Goal: Find specific fact: Find contact information

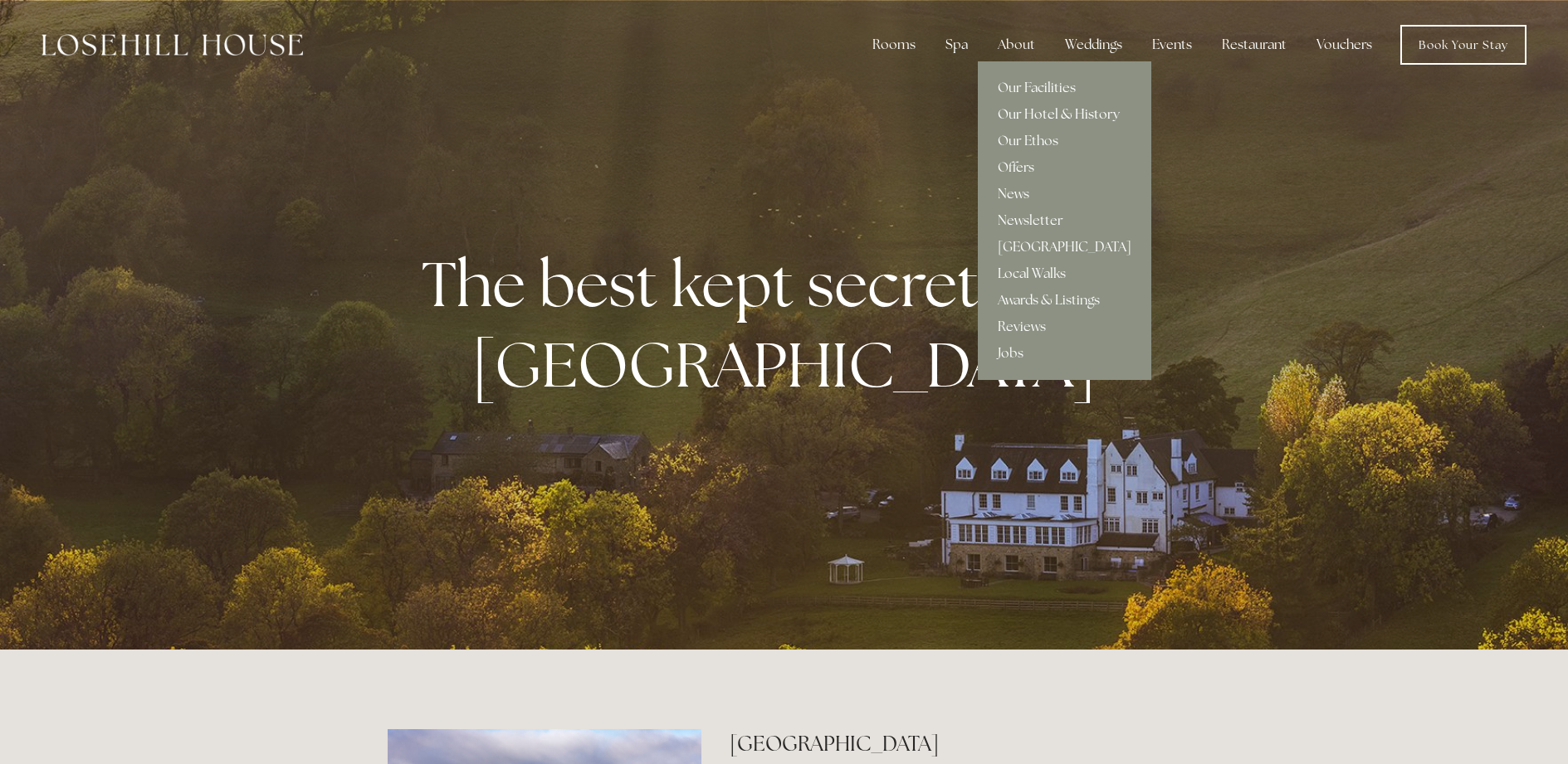
click at [1048, 110] on link "Our Hotel & History" at bounding box center [1064, 114] width 174 height 27
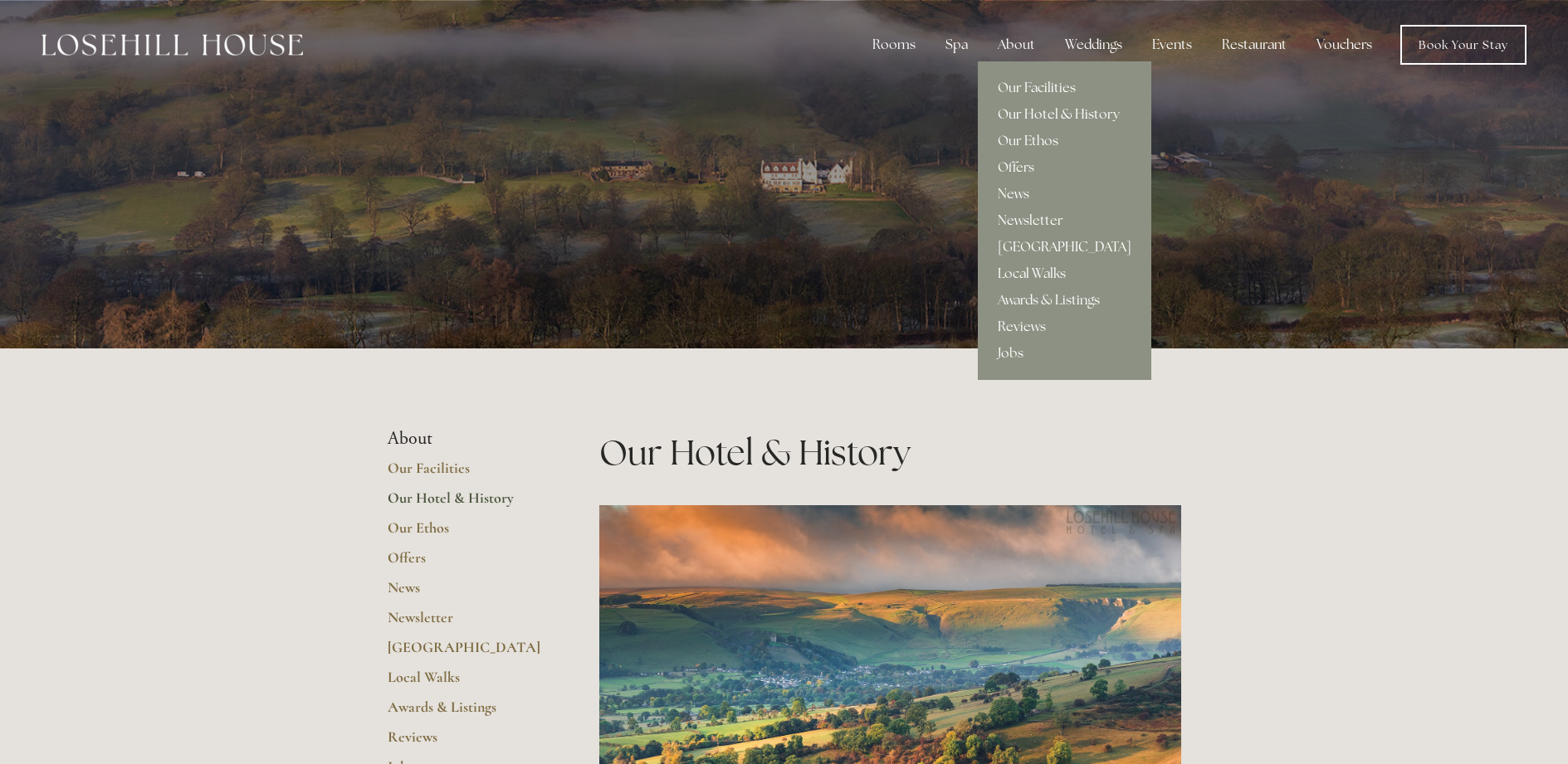
click at [1042, 243] on link "[GEOGRAPHIC_DATA]" at bounding box center [1064, 246] width 174 height 27
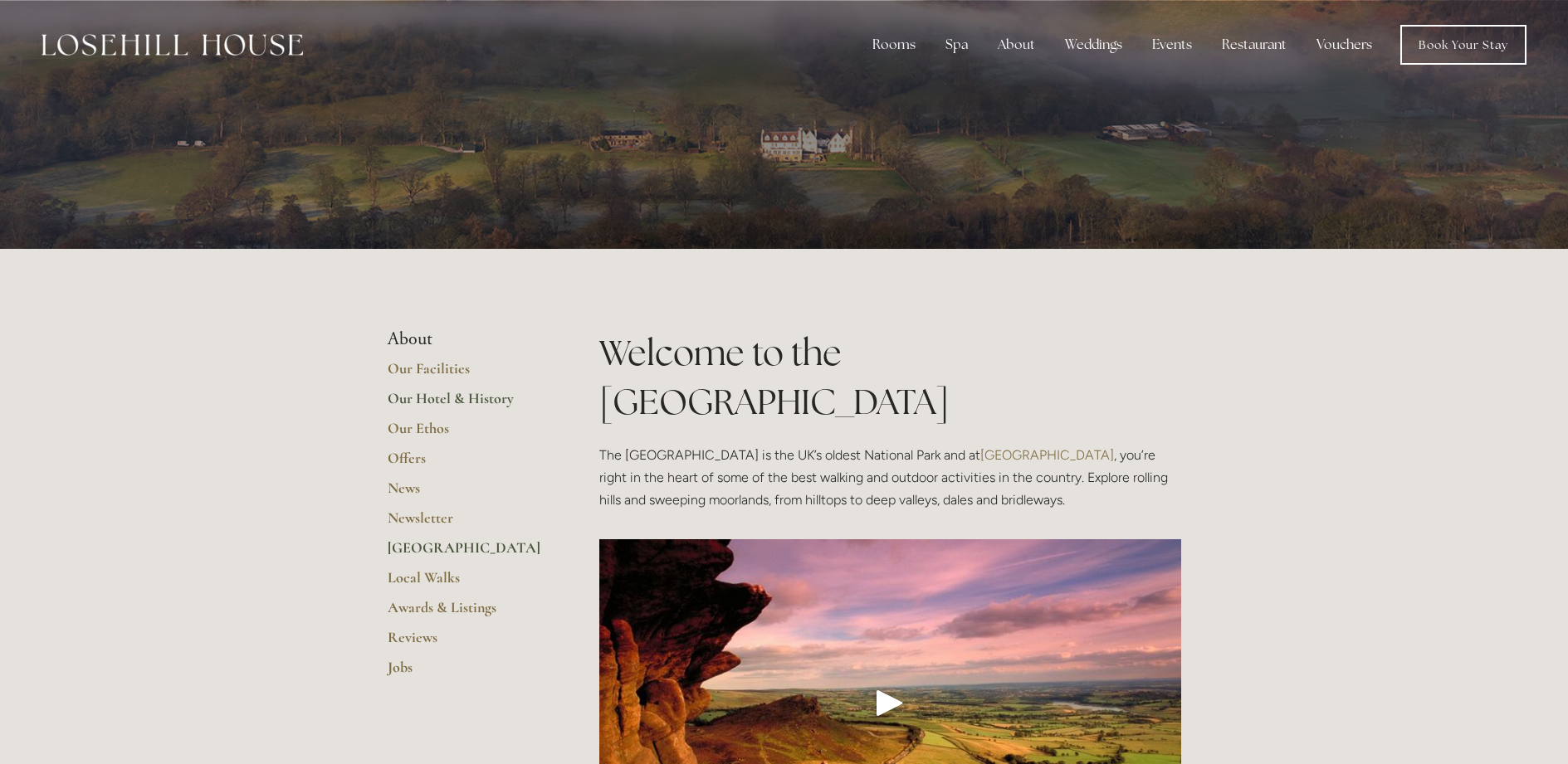
click at [468, 400] on link "Our Hotel & History" at bounding box center [466, 404] width 158 height 30
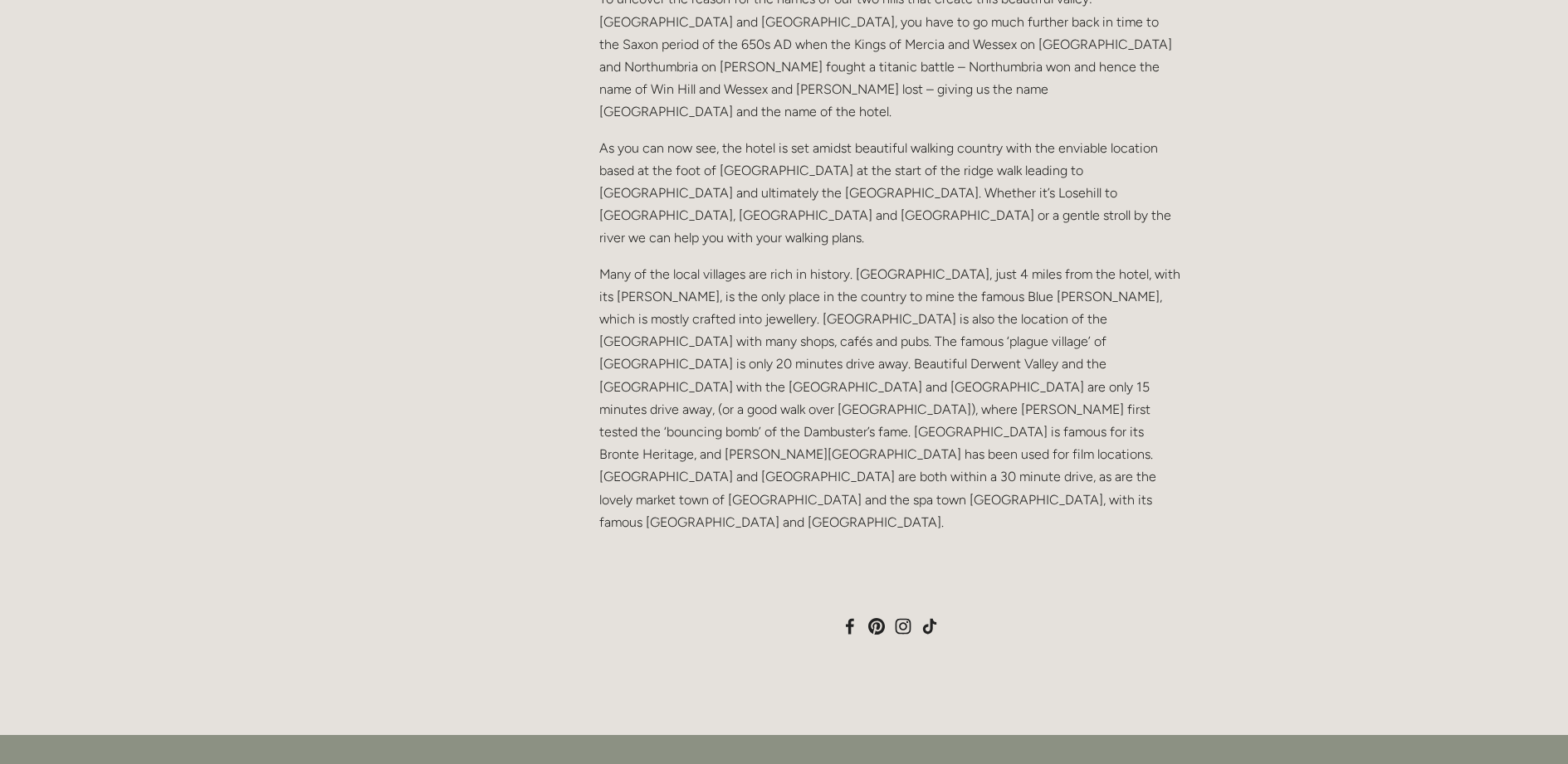
scroll to position [1245, 0]
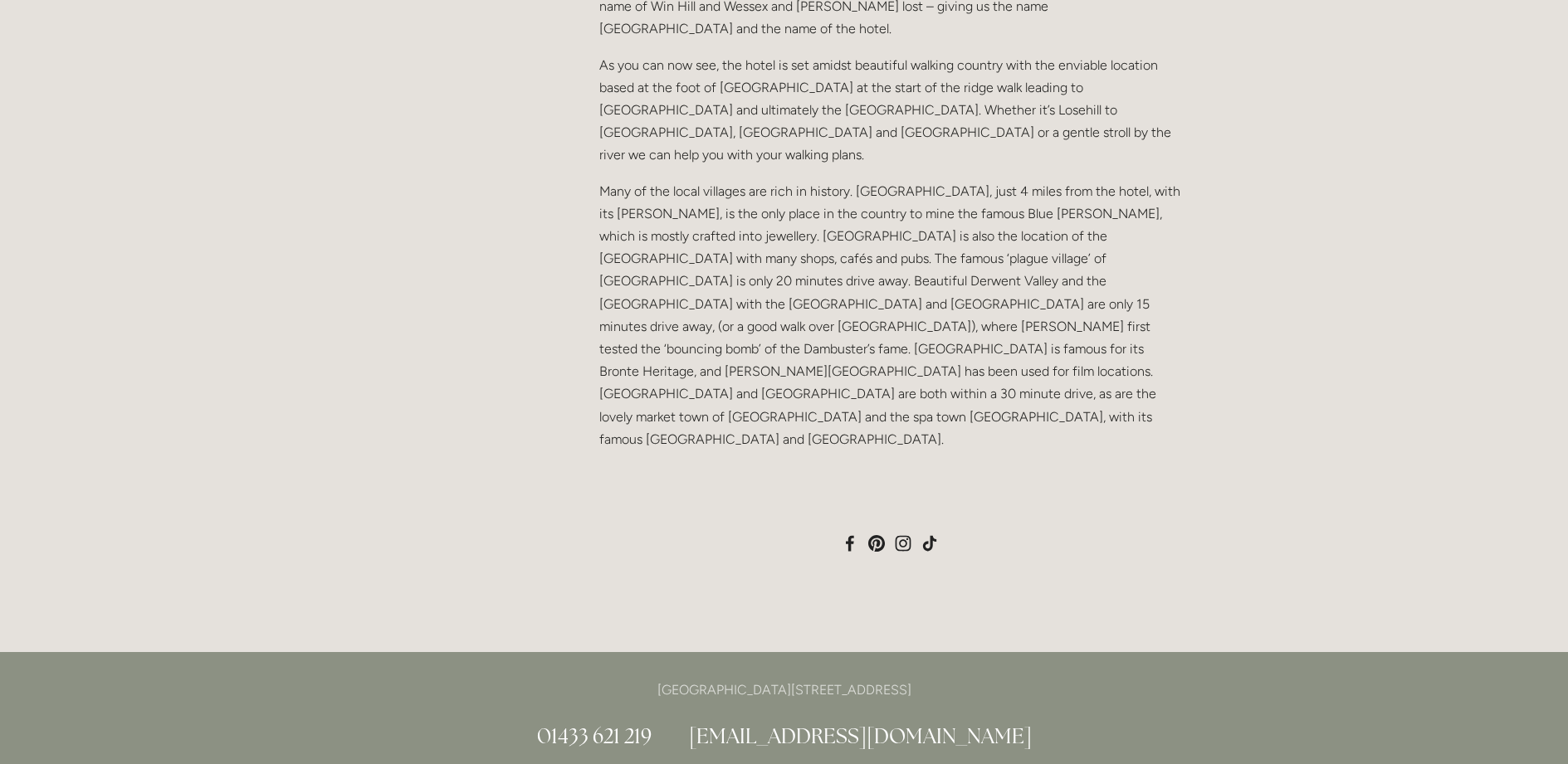
drag, startPoint x: 966, startPoint y: 596, endPoint x: 918, endPoint y: 595, distance: 48.0
click at [918, 678] on p "[GEOGRAPHIC_DATA][STREET_ADDRESS]" at bounding box center [784, 690] width 793 height 22
copy p "S33 6AF"
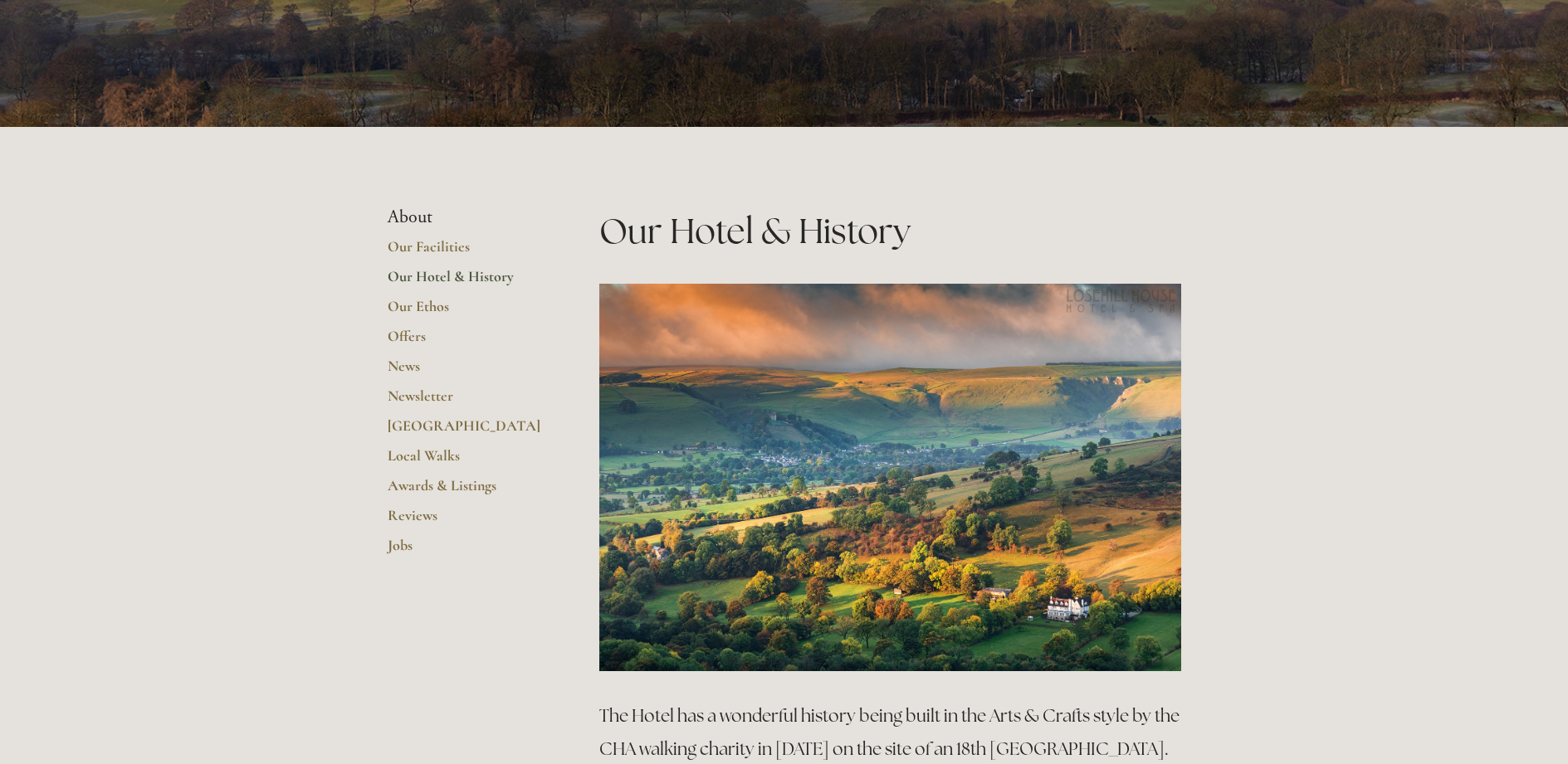
scroll to position [0, 0]
